Goal: Task Accomplishment & Management: Complete application form

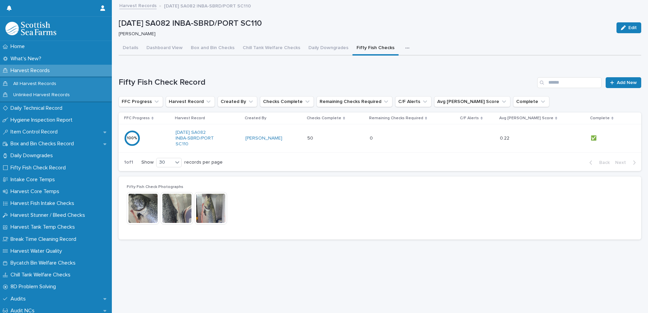
click at [31, 69] on p "Harvest Records" at bounding box center [31, 70] width 47 height 6
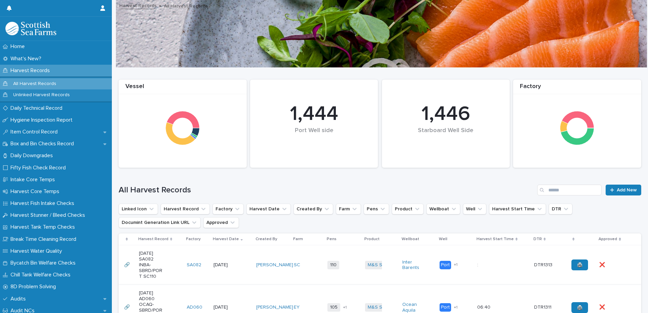
scroll to position [102, 0]
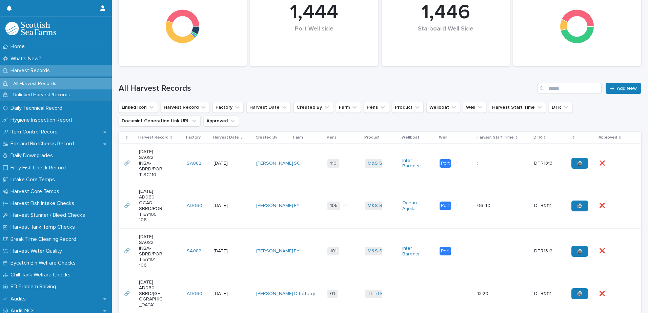
click at [298, 174] on td "SC" at bounding box center [308, 164] width 34 height 40
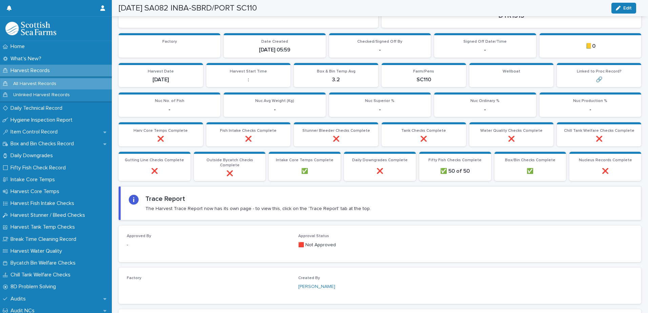
scroll to position [28, 0]
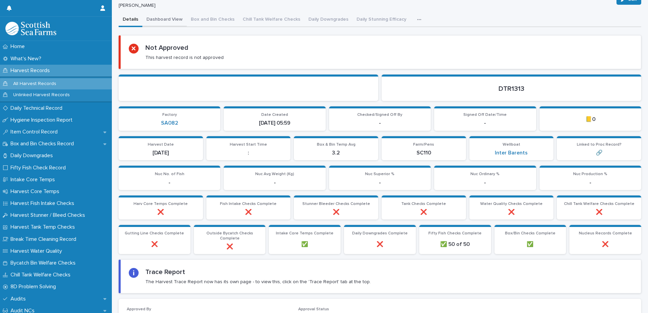
click at [175, 19] on button "Dashboard View" at bounding box center [164, 20] width 44 height 14
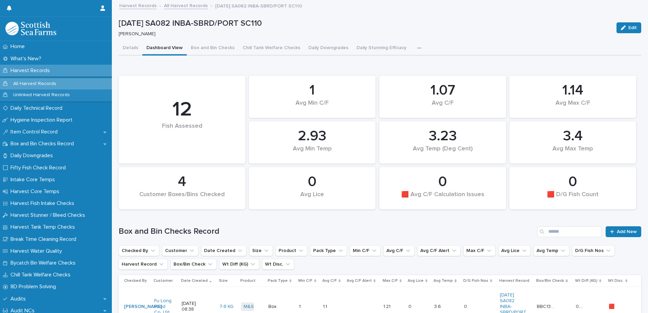
drag, startPoint x: 408, startPoint y: 47, endPoint x: 407, endPoint y: 54, distance: 6.3
click at [417, 47] on icon "button" at bounding box center [419, 48] width 4 height 5
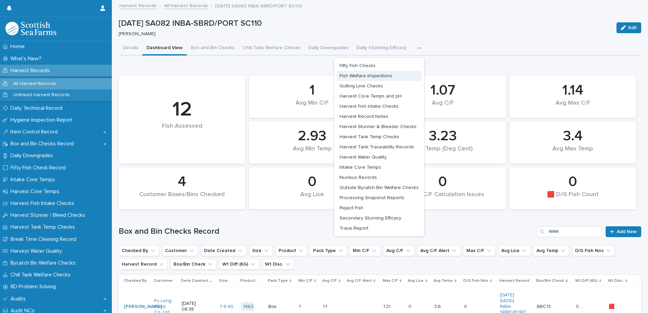
drag, startPoint x: 357, startPoint y: 87, endPoint x: 375, endPoint y: 86, distance: 18.6
click at [357, 87] on span "Gutting Line Checks" at bounding box center [360, 86] width 43 height 5
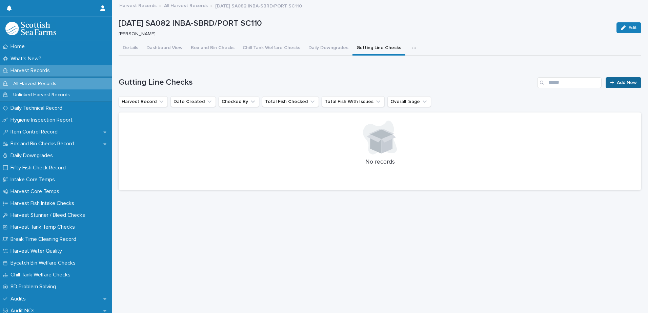
click at [616, 82] on span "Add New" at bounding box center [626, 82] width 20 height 5
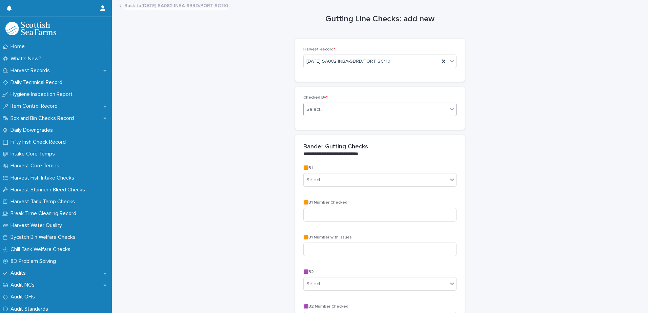
click at [329, 109] on div "Select..." at bounding box center [375, 109] width 144 height 11
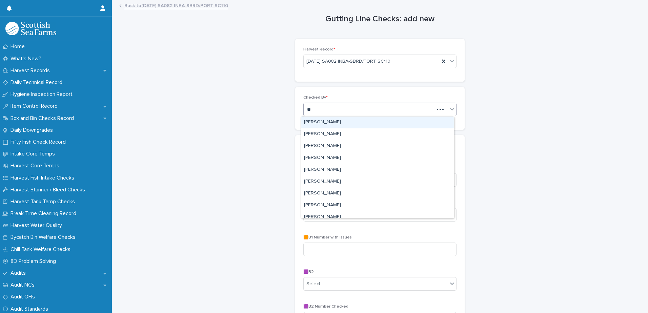
type input "***"
click at [323, 125] on div "[PERSON_NAME]" at bounding box center [377, 123] width 152 height 12
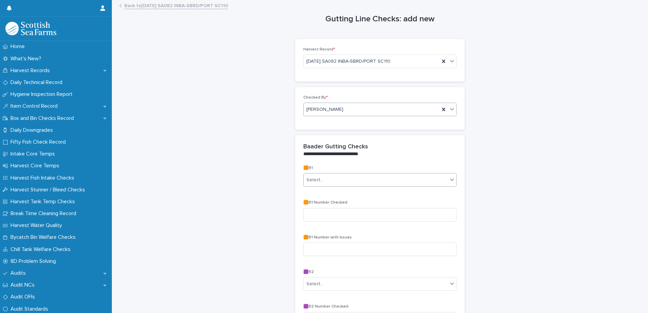
drag, startPoint x: 312, startPoint y: 175, endPoint x: 328, endPoint y: 179, distance: 16.3
click at [312, 175] on div "Select..." at bounding box center [375, 179] width 144 height 11
click at [309, 205] on span "No" at bounding box center [308, 203] width 9 height 7
drag, startPoint x: 309, startPoint y: 217, endPoint x: 320, endPoint y: 214, distance: 12.1
click at [313, 216] on input at bounding box center [379, 215] width 153 height 14
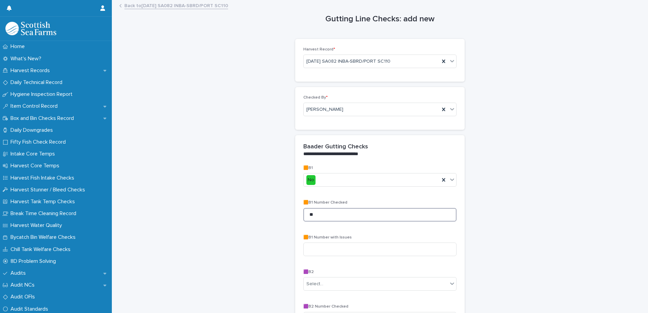
type input "**"
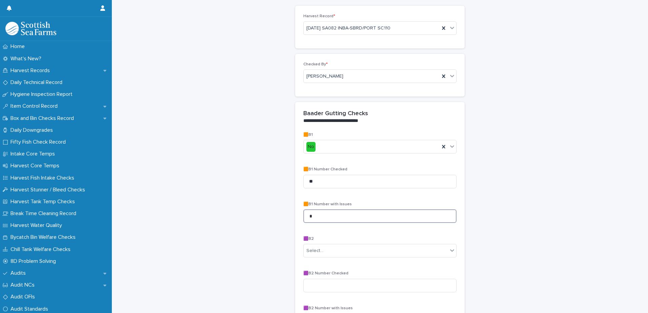
scroll to position [135, 0]
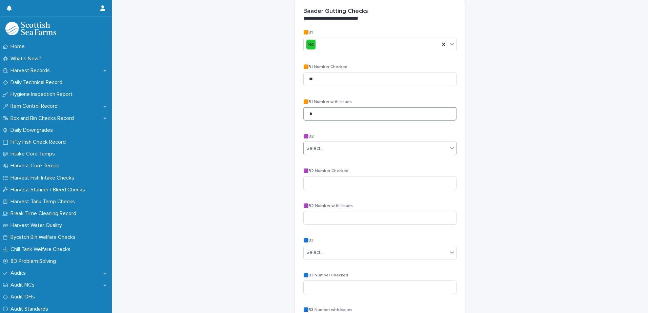
type input "*"
click at [318, 148] on div "Select..." at bounding box center [314, 148] width 17 height 7
click at [311, 174] on span "No" at bounding box center [308, 172] width 9 height 7
drag, startPoint x: 314, startPoint y: 185, endPoint x: 317, endPoint y: 182, distance: 3.6
click at [315, 183] on input at bounding box center [379, 183] width 153 height 14
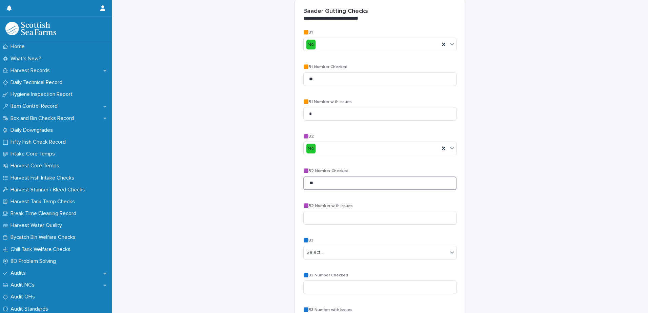
type input "**"
type input "*"
click at [316, 253] on div "Select..." at bounding box center [314, 252] width 17 height 7
click at [312, 277] on span "No" at bounding box center [308, 276] width 9 height 7
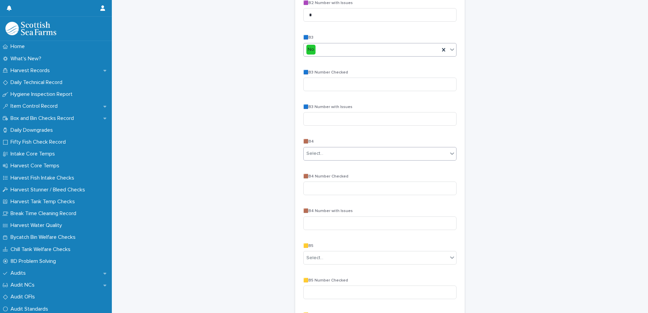
scroll to position [339, 0]
click at [315, 82] on input at bounding box center [379, 84] width 153 height 14
type input "**"
type input "*"
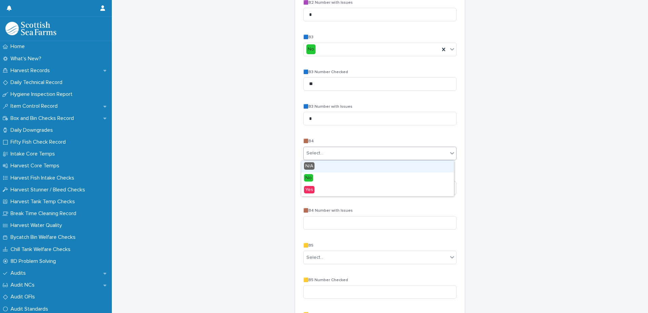
click at [315, 152] on div "Select..." at bounding box center [314, 153] width 17 height 7
drag, startPoint x: 319, startPoint y: 171, endPoint x: 314, endPoint y: 178, distance: 8.9
click at [314, 178] on div "No" at bounding box center [377, 178] width 152 height 12
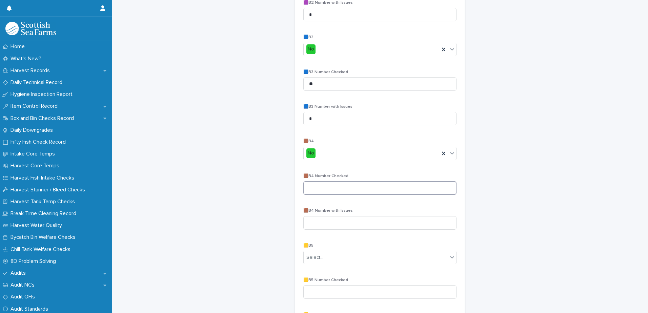
click at [309, 186] on input at bounding box center [379, 188] width 153 height 14
type input "**"
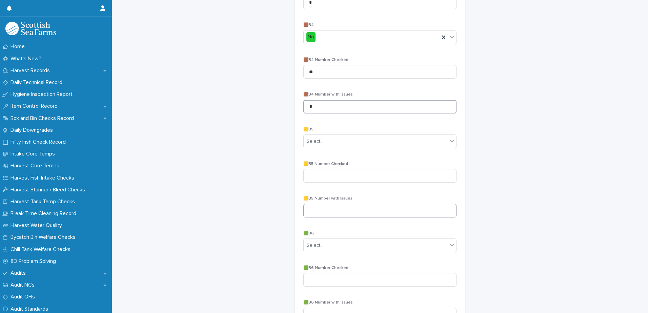
scroll to position [474, 0]
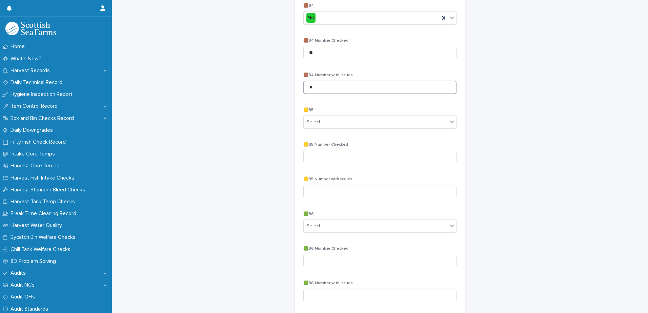
type input "*"
drag, startPoint x: 311, startPoint y: 114, endPoint x: 310, endPoint y: 121, distance: 6.4
click at [310, 115] on div "🟨B5 Select..." at bounding box center [379, 121] width 153 height 26
click at [310, 121] on div "Select..." at bounding box center [314, 122] width 17 height 7
click at [312, 134] on span "N/A" at bounding box center [309, 134] width 10 height 7
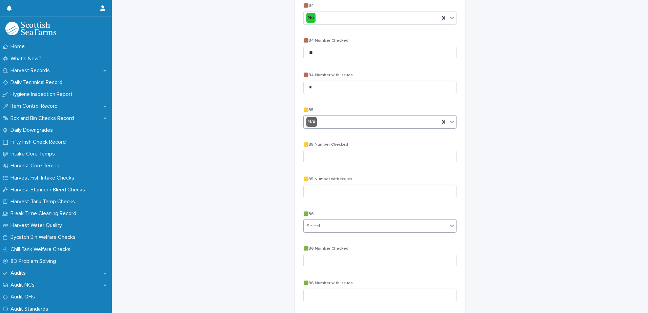
click at [312, 226] on div "Select..." at bounding box center [314, 226] width 17 height 7
click at [314, 265] on div "Yes" at bounding box center [377, 263] width 152 height 12
drag, startPoint x: 315, startPoint y: 263, endPoint x: 327, endPoint y: 260, distance: 12.7
click at [315, 263] on input at bounding box center [379, 261] width 153 height 14
type input "*"
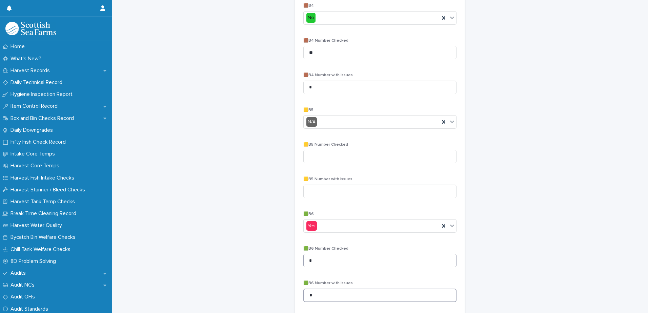
type input "*"
drag, startPoint x: 340, startPoint y: 258, endPoint x: 347, endPoint y: 262, distance: 8.4
click at [347, 262] on input "*" at bounding box center [379, 261] width 153 height 14
type input "**"
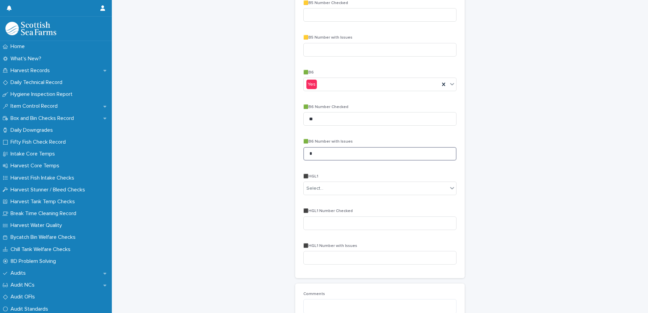
scroll to position [643, 0]
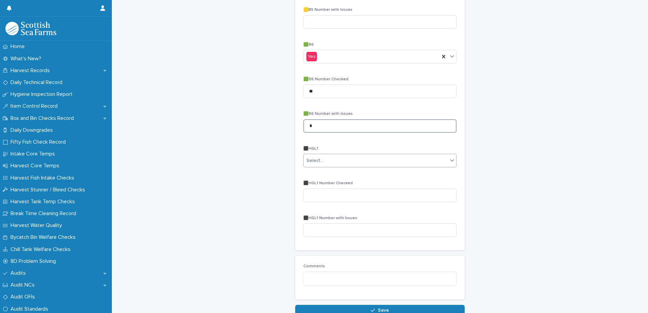
type input "*"
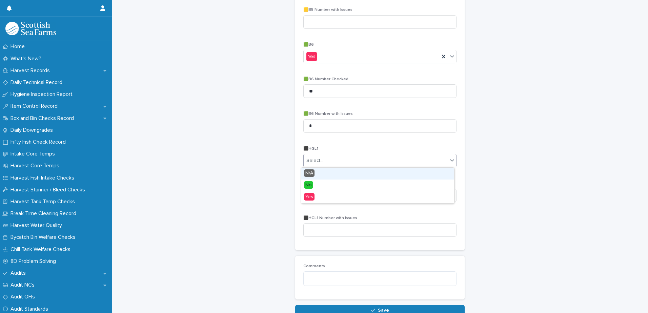
click at [314, 155] on div "Select..." at bounding box center [375, 160] width 144 height 11
click at [313, 197] on span "Yes" at bounding box center [309, 196] width 10 height 7
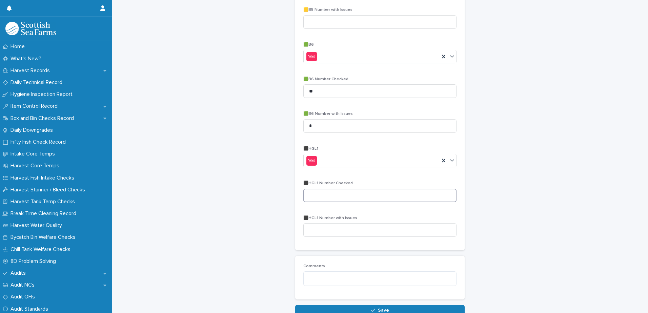
click at [315, 199] on input at bounding box center [379, 196] width 153 height 14
type input "**"
type input "*"
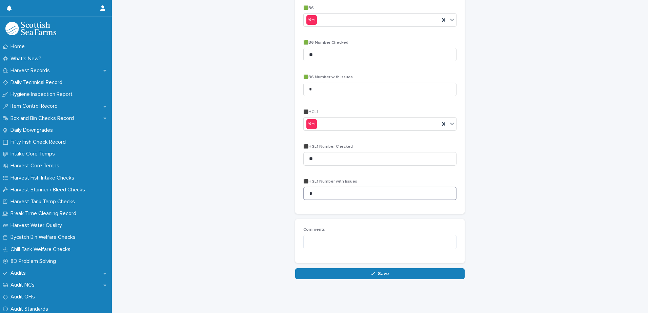
scroll to position [685, 0]
type input "*"
click at [353, 268] on button "Save" at bounding box center [379, 273] width 169 height 11
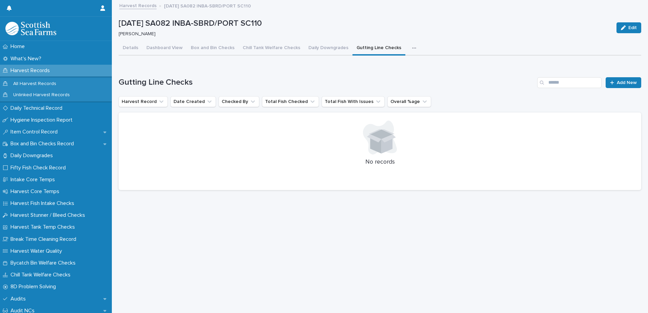
scroll to position [5, 0]
